Goal: Find specific page/section: Find specific page/section

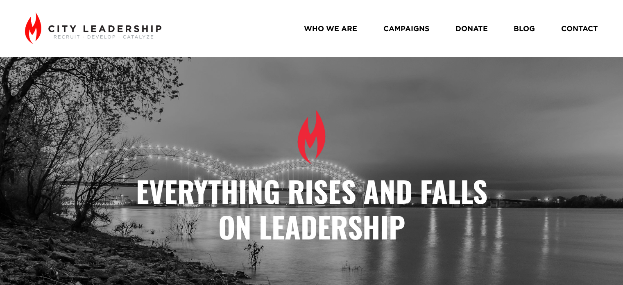
click at [328, 31] on link "WHO WE ARE" at bounding box center [330, 28] width 53 height 15
click at [576, 21] on link "CONTACT" at bounding box center [579, 28] width 37 height 15
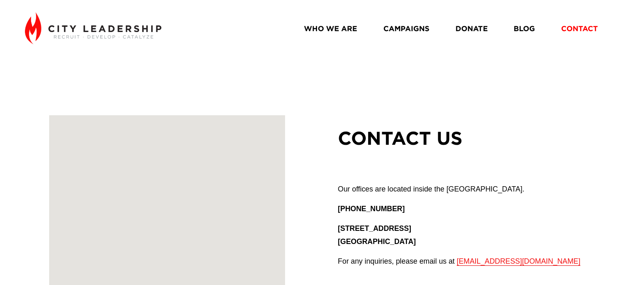
scroll to position [108, 0]
